Goal: Check status: Check status

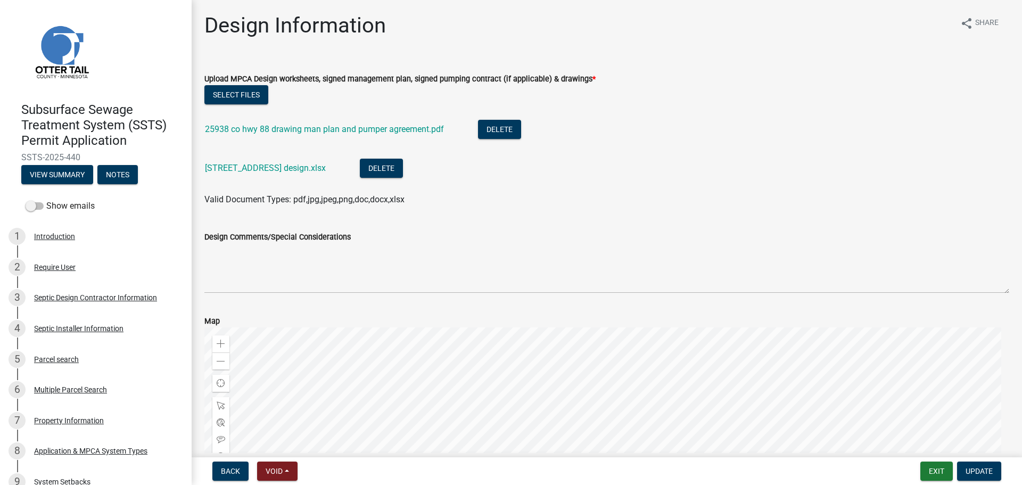
scroll to position [192, 0]
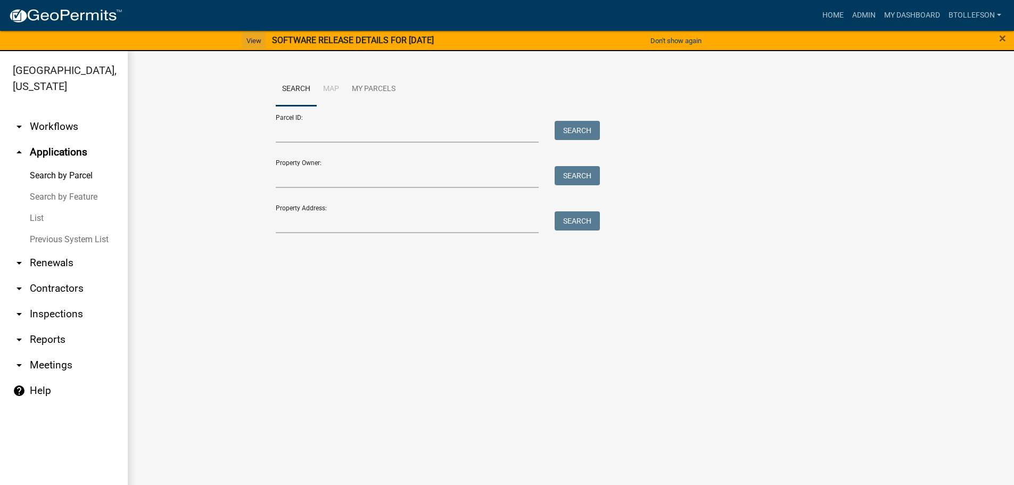
click at [247, 39] on link "View" at bounding box center [253, 41] width 23 height 18
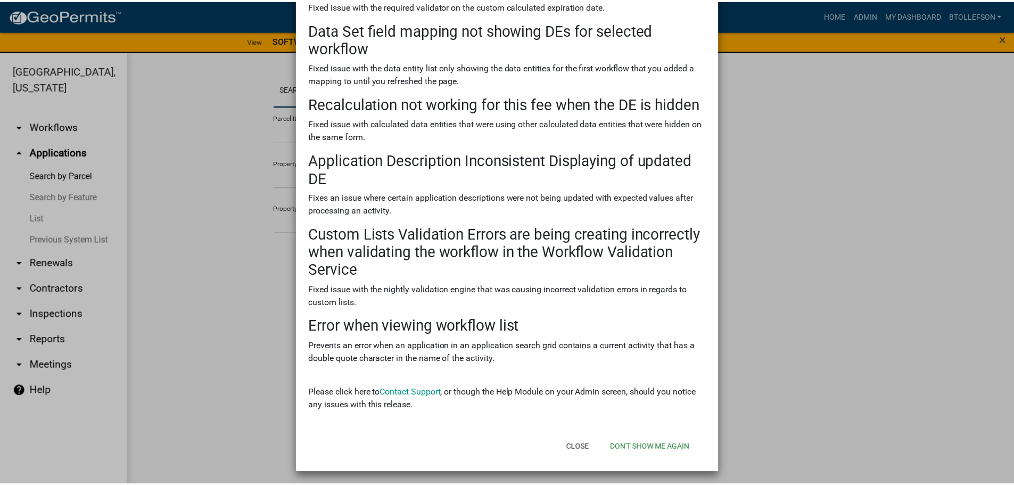
scroll to position [122, 0]
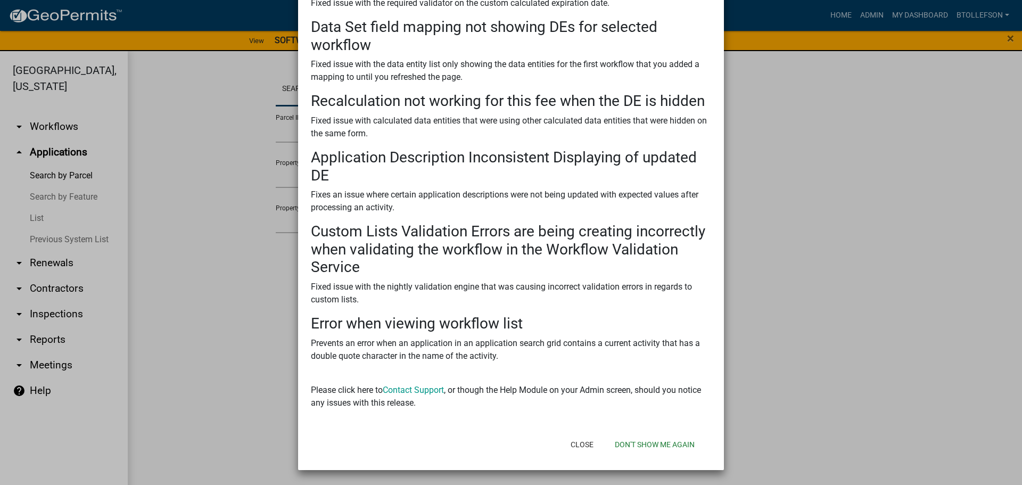
click at [633, 433] on div "Close Don't show me again" at bounding box center [580, 445] width 262 height 28
click at [641, 440] on button "Don't show me again" at bounding box center [654, 444] width 97 height 19
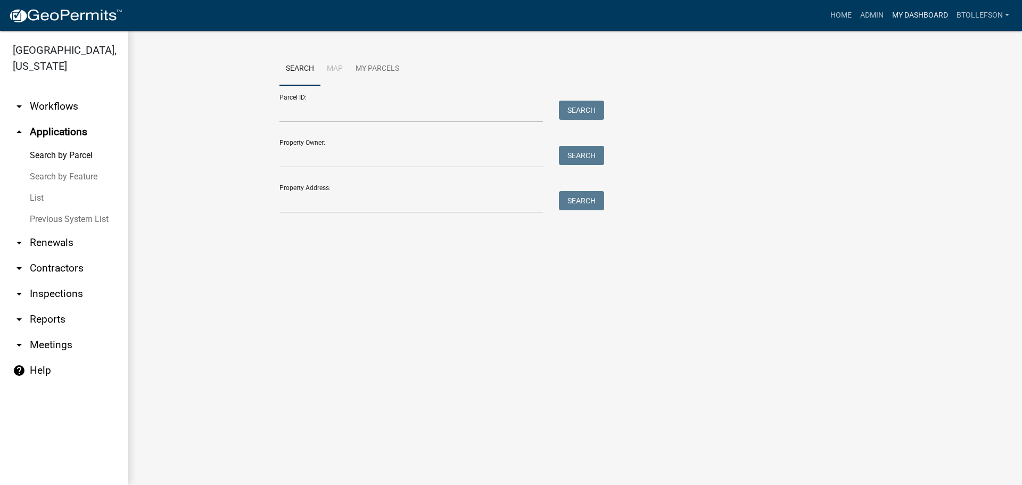
click at [907, 22] on link "My Dashboard" at bounding box center [920, 15] width 64 height 20
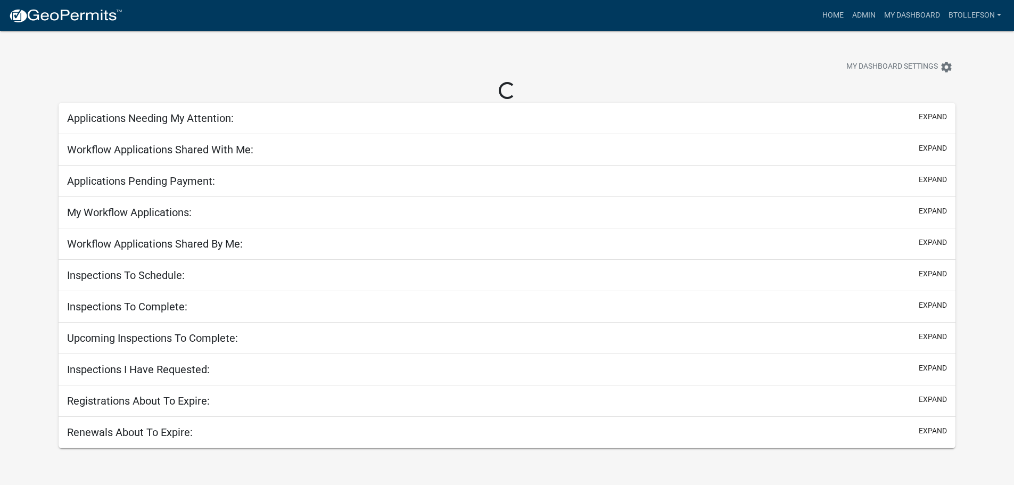
select select "3: 100"
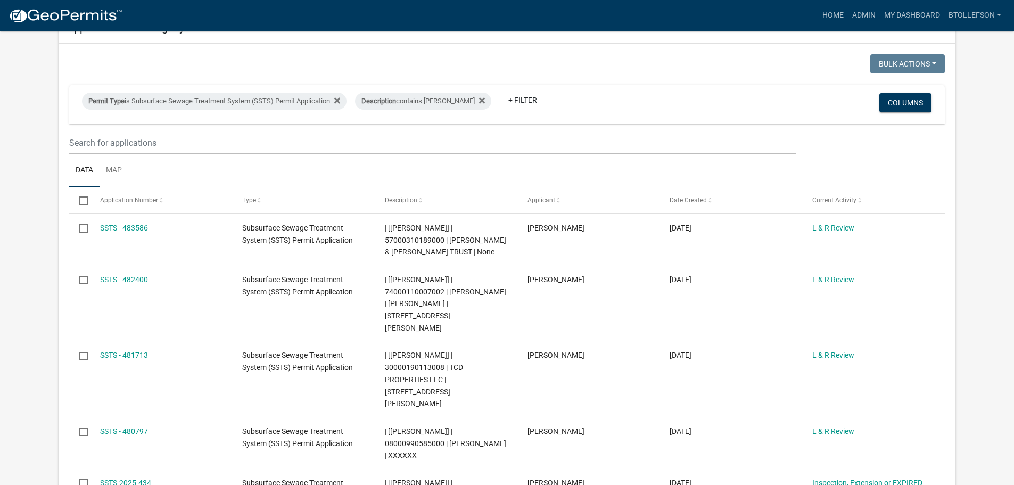
scroll to position [106, 0]
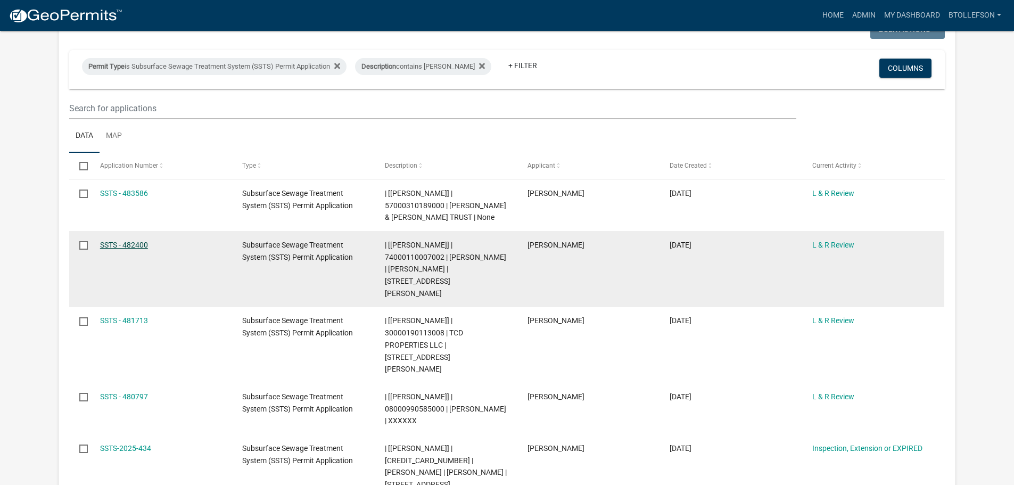
click at [144, 244] on link "SSTS - 482400" at bounding box center [124, 245] width 48 height 9
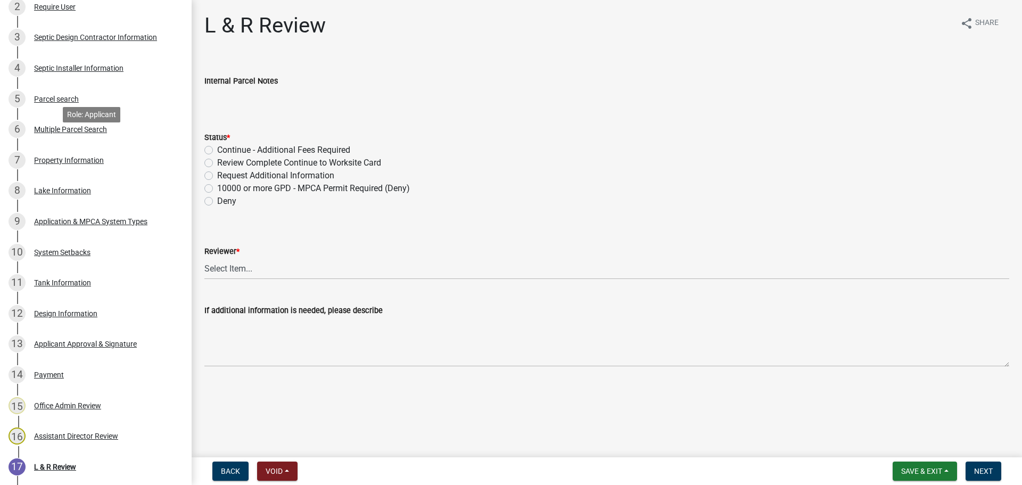
scroll to position [373, 0]
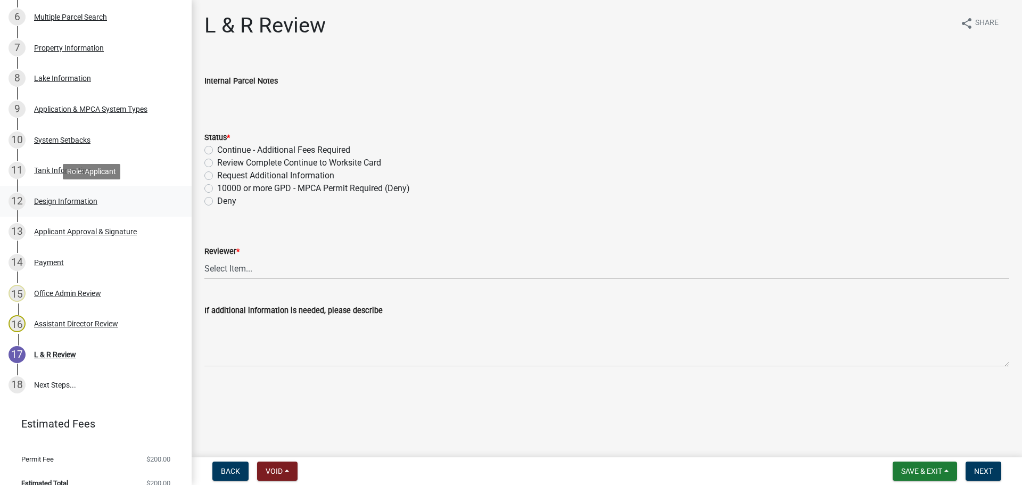
click at [36, 202] on div "Design Information" at bounding box center [65, 200] width 63 height 7
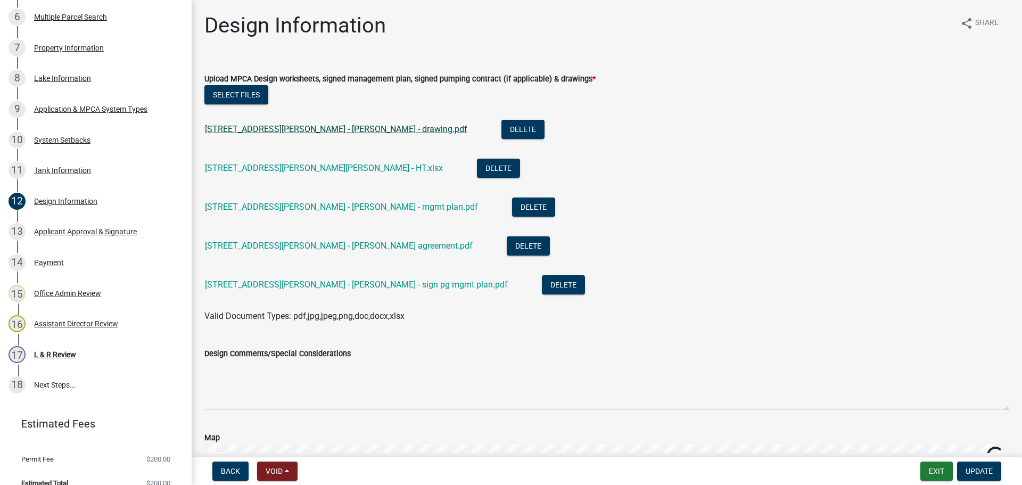
click at [259, 131] on link "143 Lueders Rd - Soupir - drawing.pdf" at bounding box center [336, 129] width 262 height 10
click at [104, 228] on div "Applicant Approval & Signature" at bounding box center [85, 231] width 103 height 7
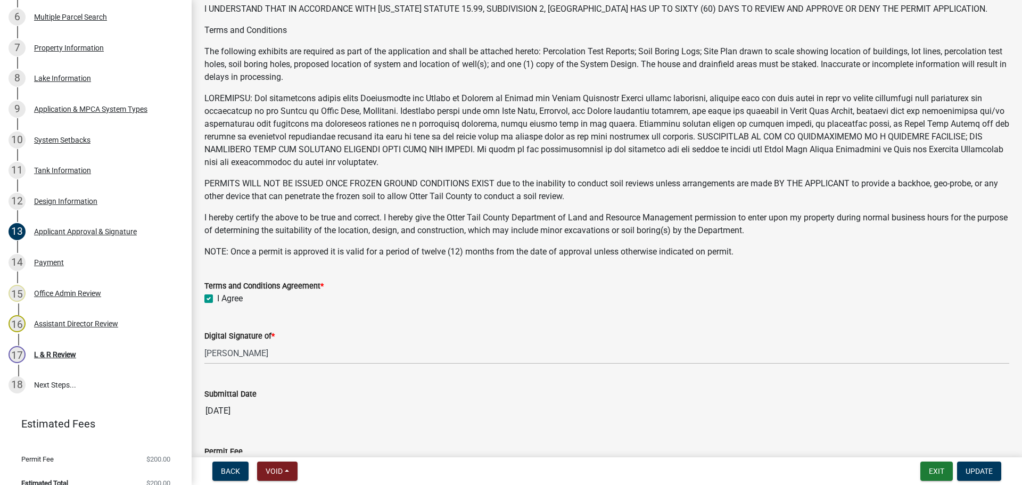
scroll to position [210, 0]
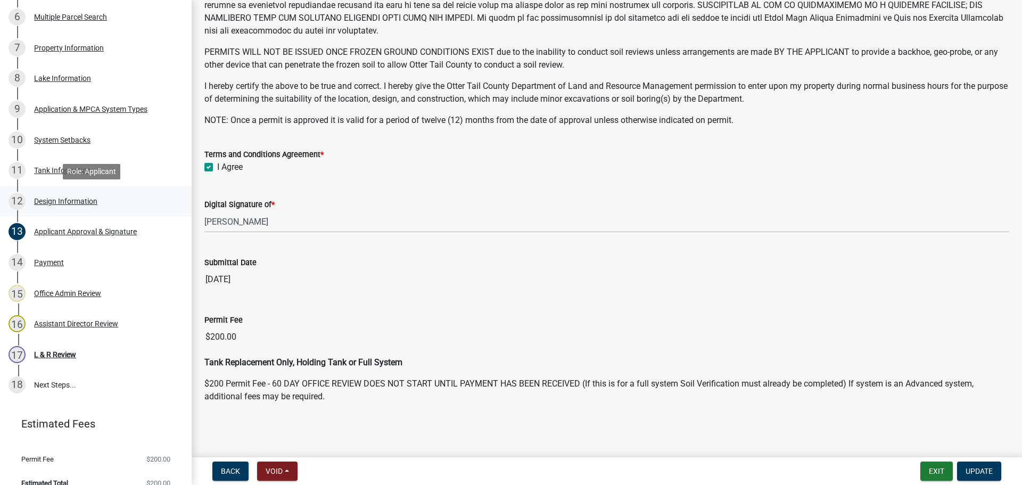
click at [108, 200] on div "12 Design Information" at bounding box center [92, 201] width 166 height 17
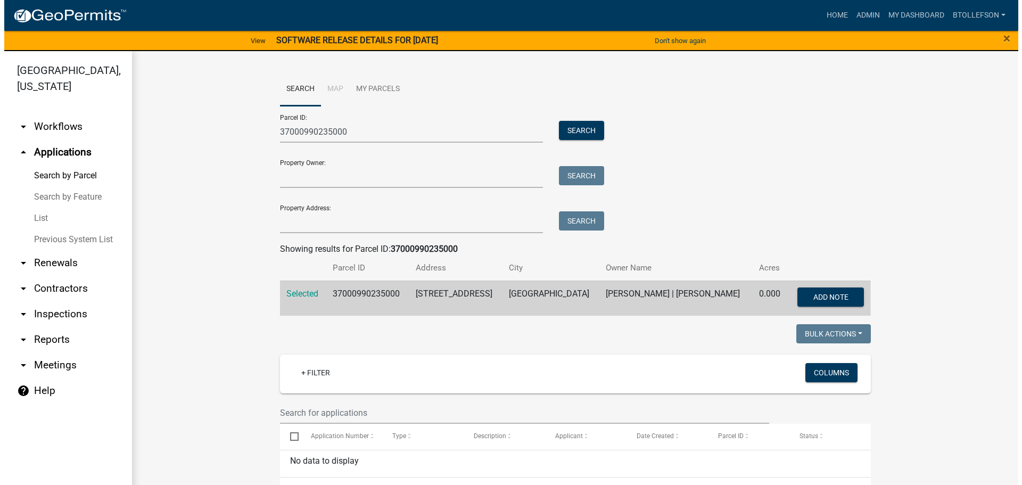
scroll to position [53, 0]
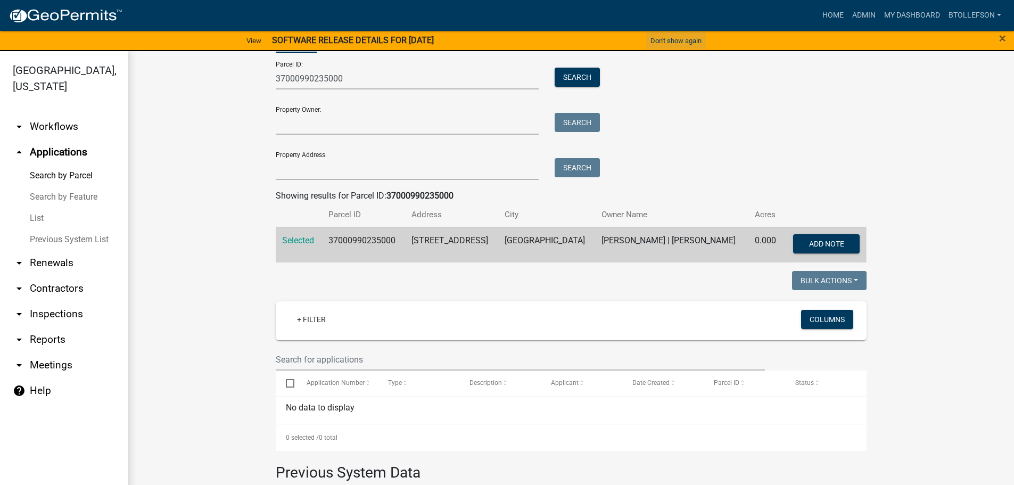
click at [694, 36] on button "Don't show again" at bounding box center [676, 41] width 60 height 18
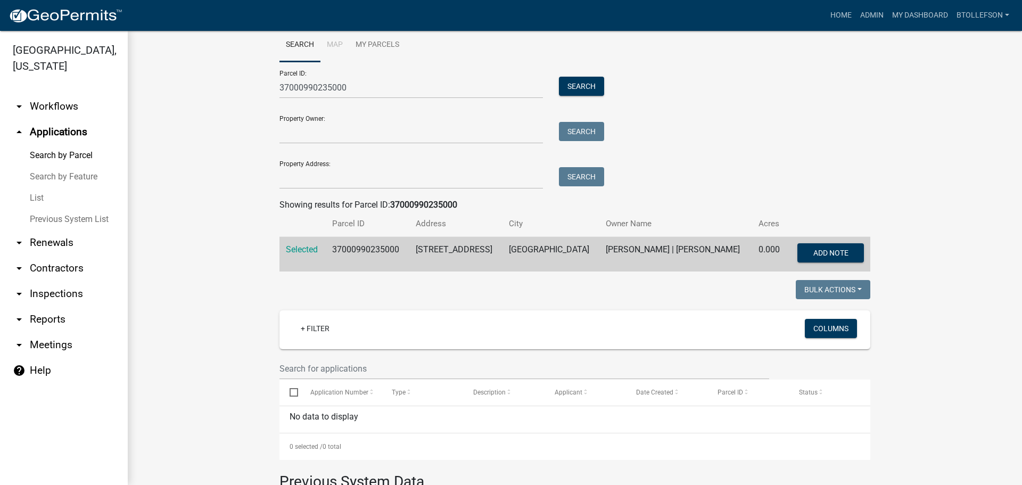
scroll to position [0, 0]
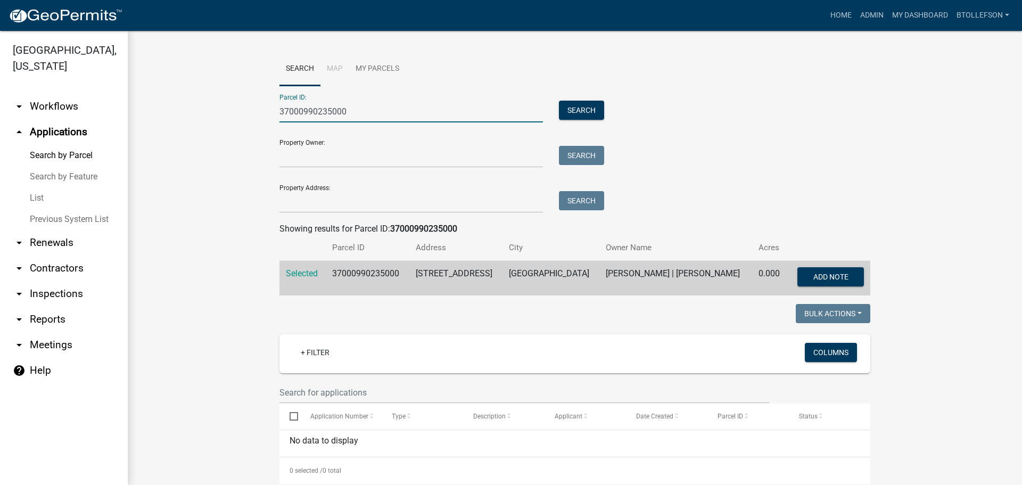
drag, startPoint x: 390, startPoint y: 106, endPoint x: 168, endPoint y: 114, distance: 222.7
click at [168, 114] on wm-workflow-application-search-view "Search Map My Parcels Parcel ID: 37000990235000 Search Property Owner: Search P…" at bounding box center [575, 365] width 852 height 627
